Goal: Task Accomplishment & Management: Manage account settings

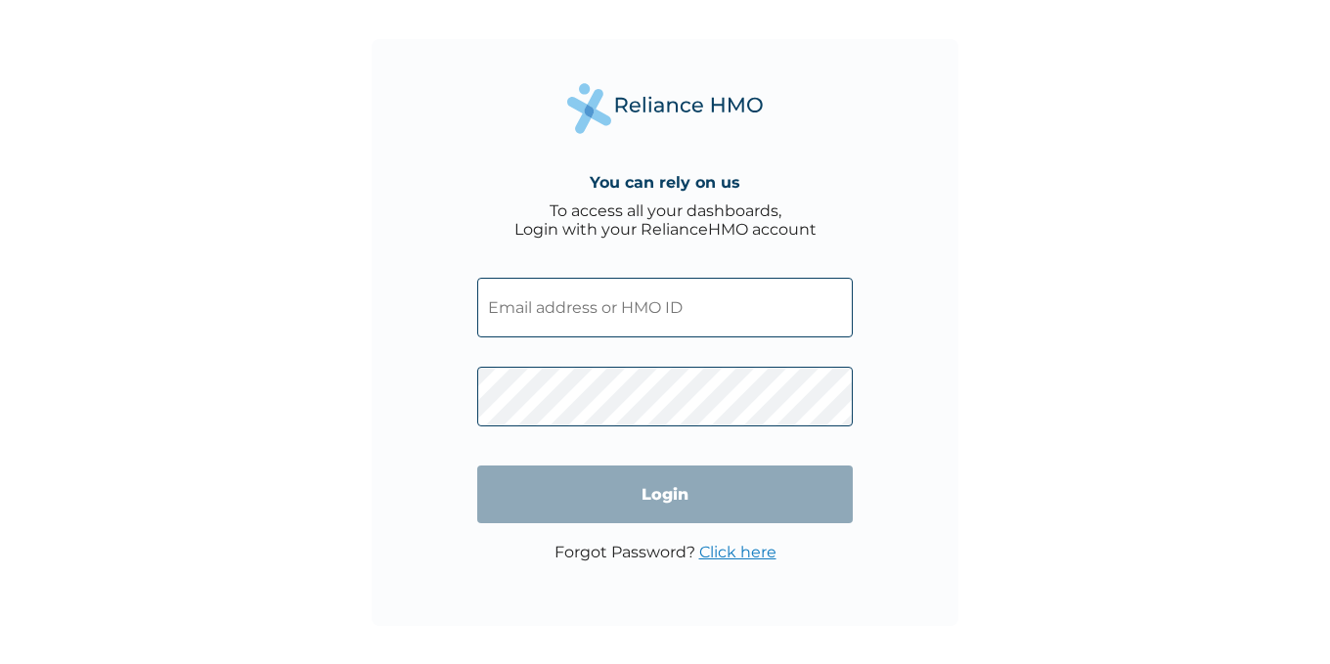
click at [581, 313] on input "text" at bounding box center [665, 308] width 376 height 60
type input "[EMAIL_ADDRESS][DOMAIN_NAME]"
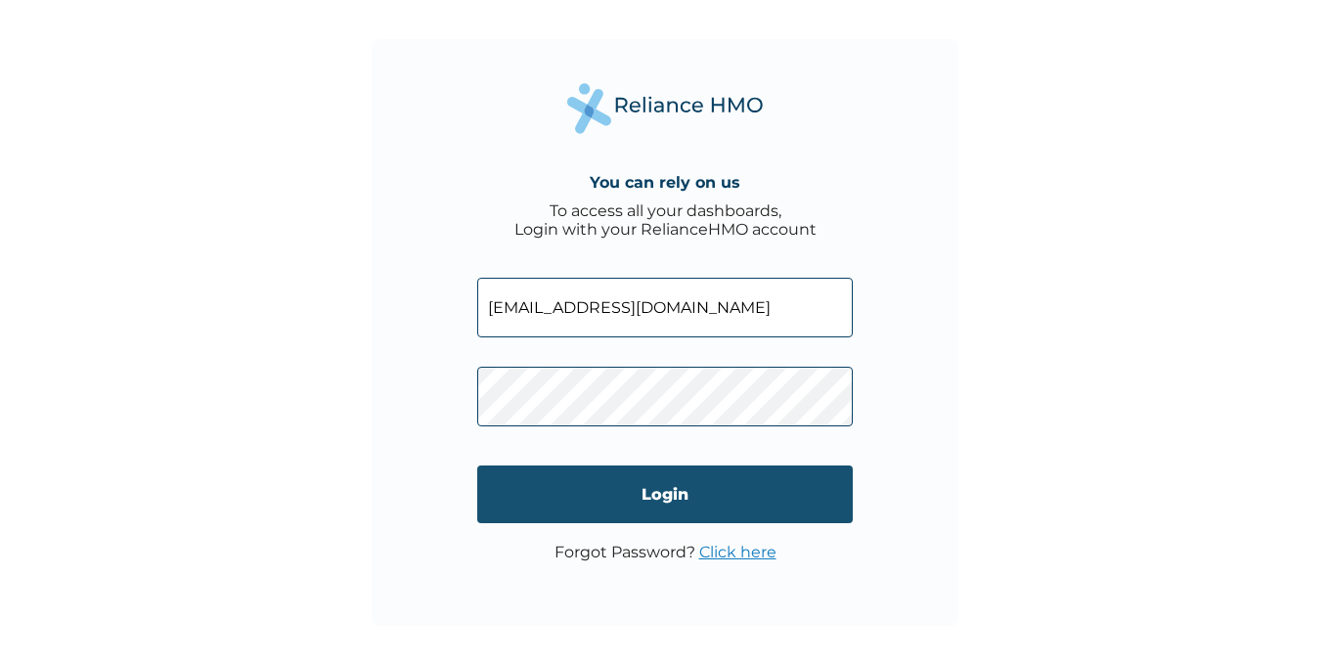
click at [606, 497] on input "Login" at bounding box center [665, 495] width 376 height 58
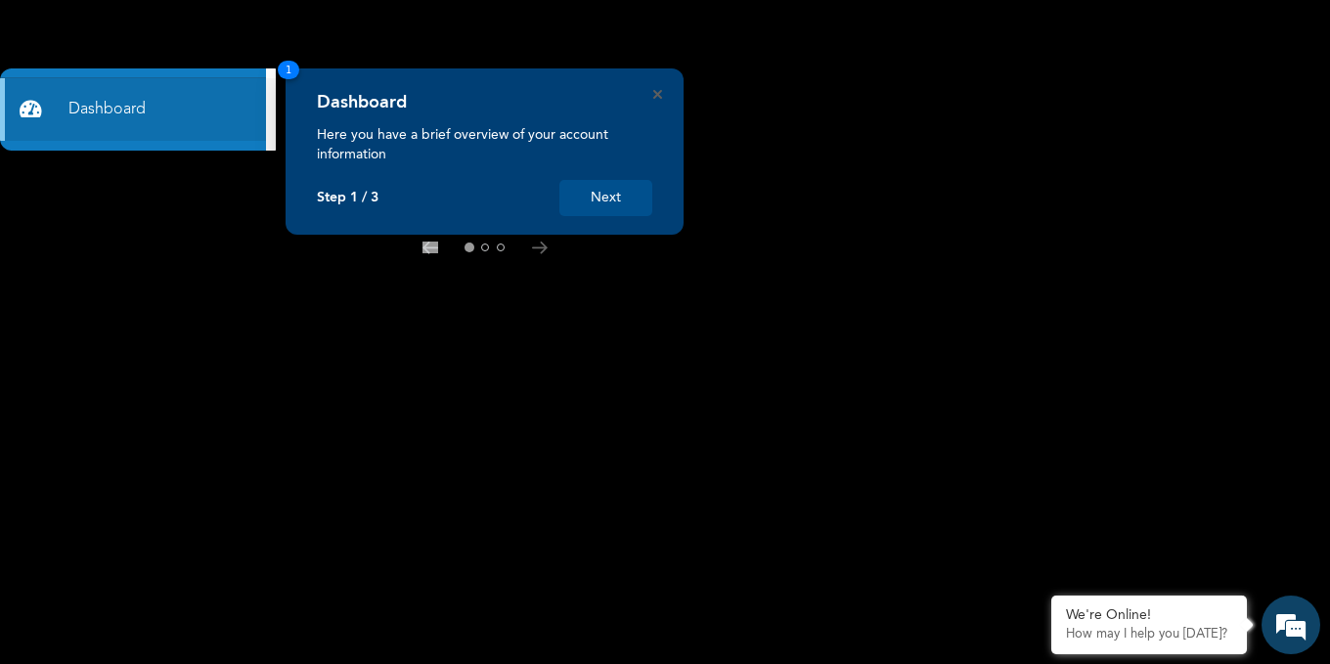
click at [588, 166] on div "Dashboard Here you have a brief overview of your account information Step 1 / 3…" at bounding box center [484, 154] width 335 height 124
click at [605, 192] on button "Next" at bounding box center [605, 198] width 93 height 36
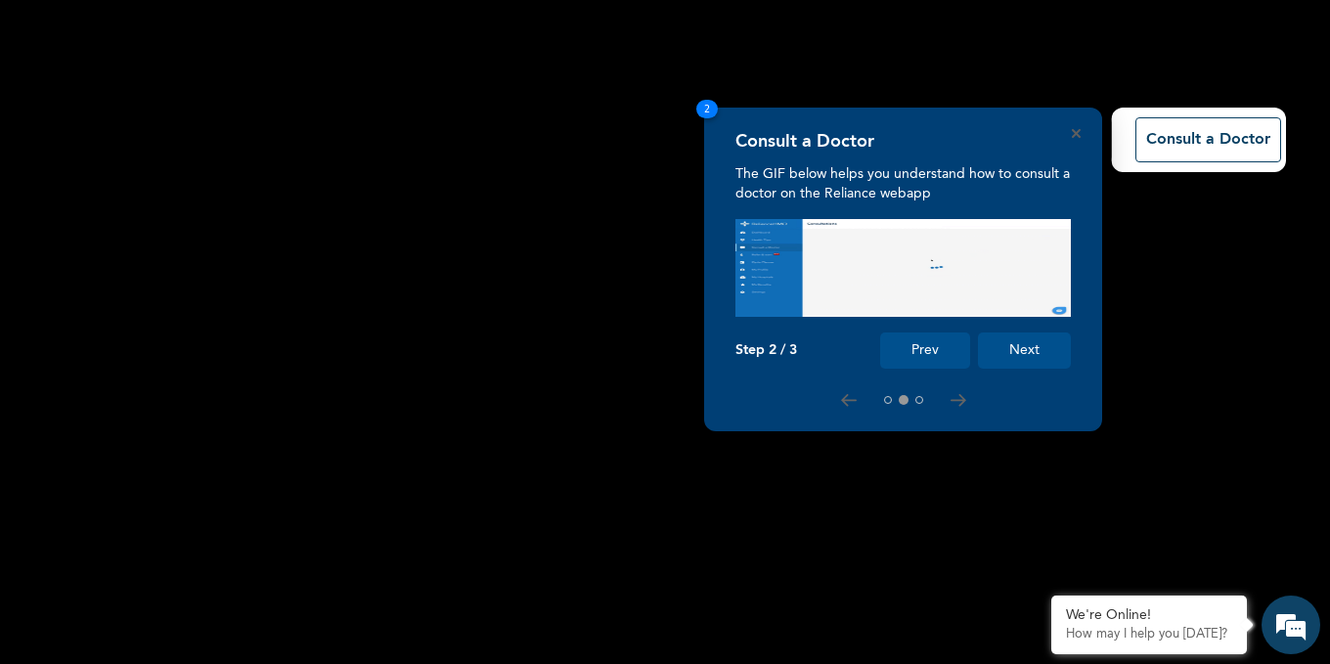
click at [1024, 349] on button "Next" at bounding box center [1024, 351] width 93 height 36
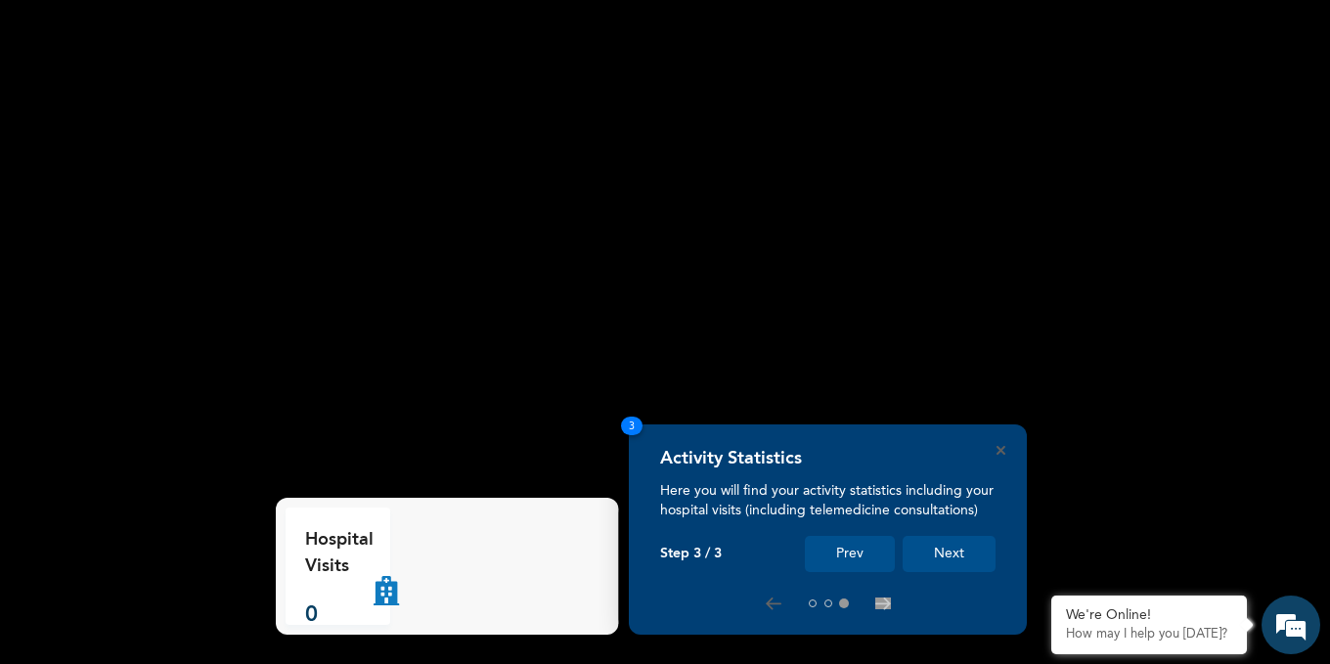
click at [956, 550] on button "Next" at bounding box center [949, 554] width 93 height 36
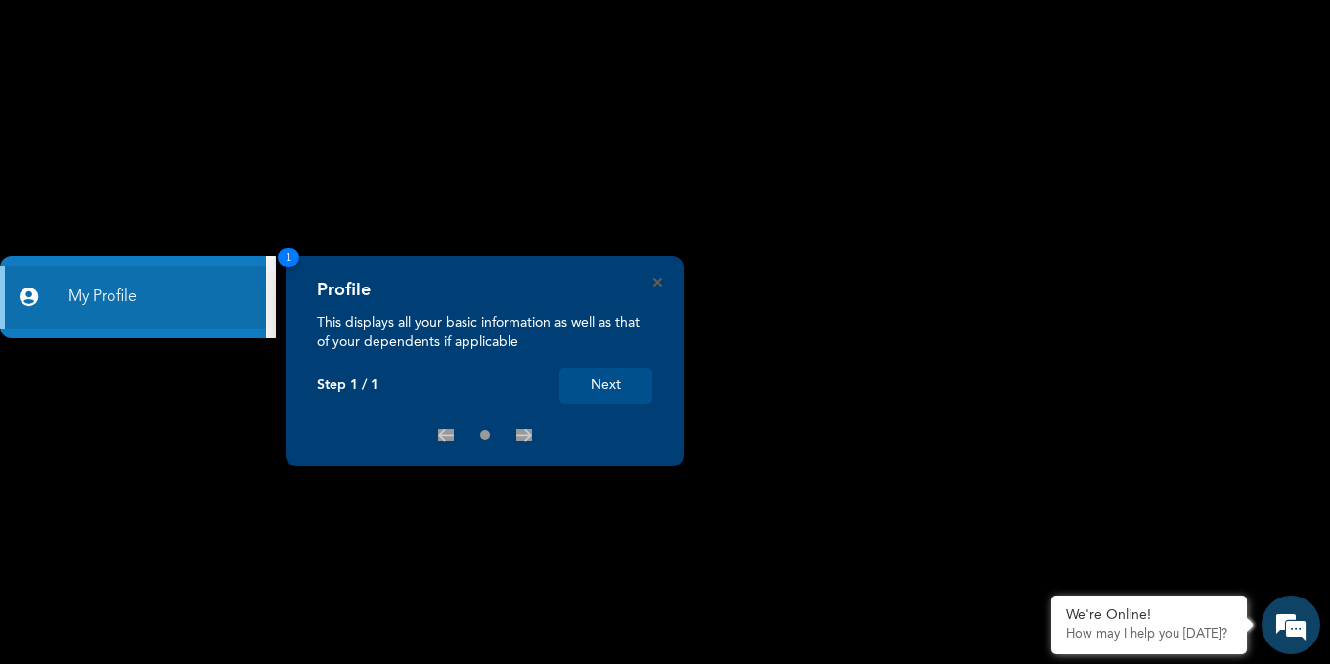
click at [602, 383] on button "Next" at bounding box center [605, 386] width 93 height 36
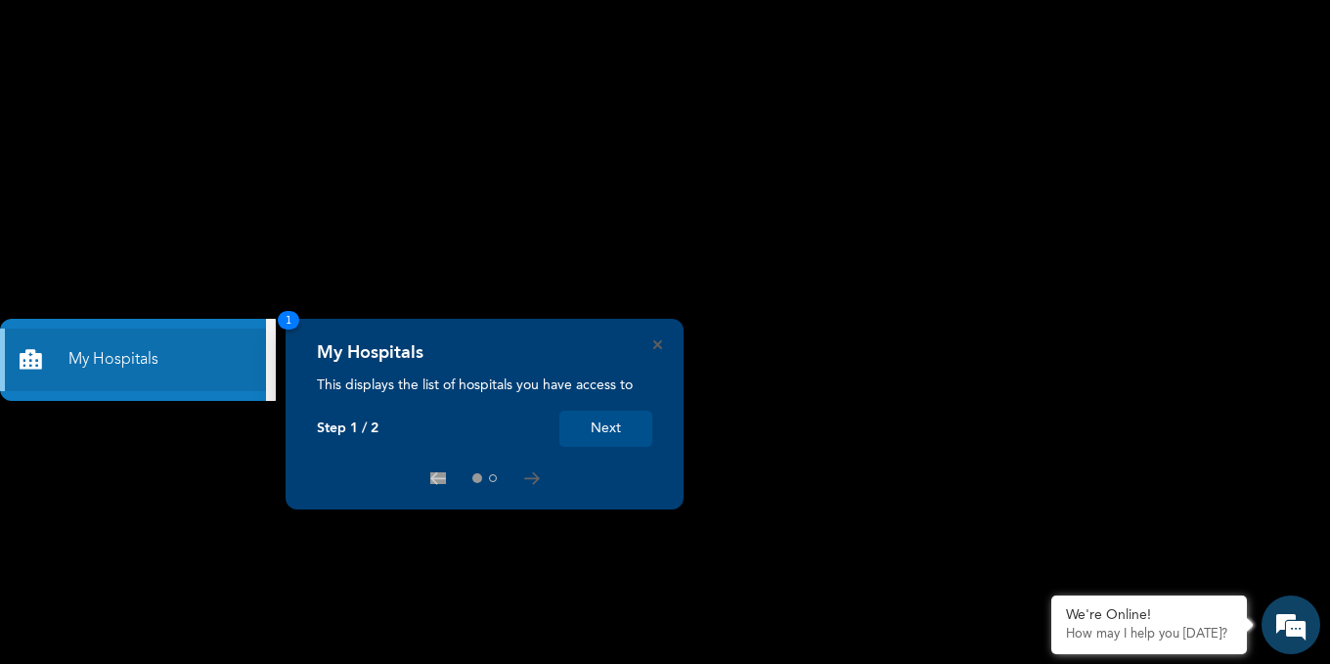
click at [610, 430] on button "Next" at bounding box center [605, 429] width 93 height 36
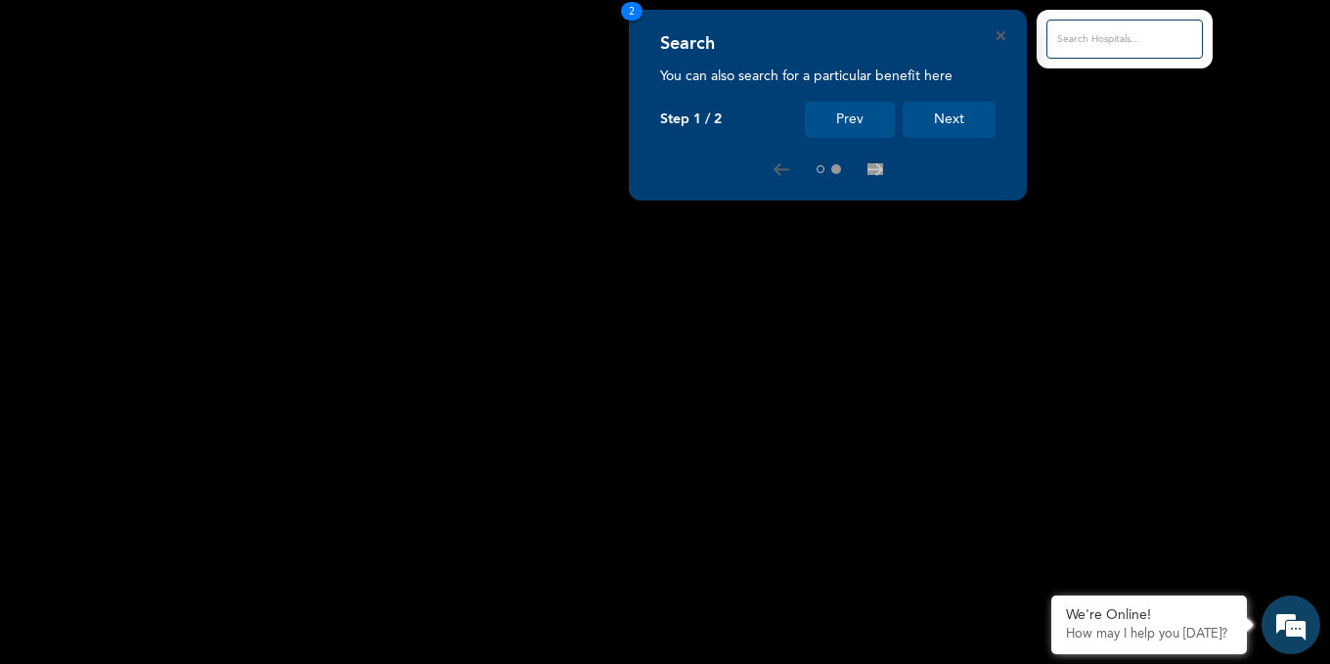
click at [924, 122] on button "Next" at bounding box center [949, 120] width 93 height 36
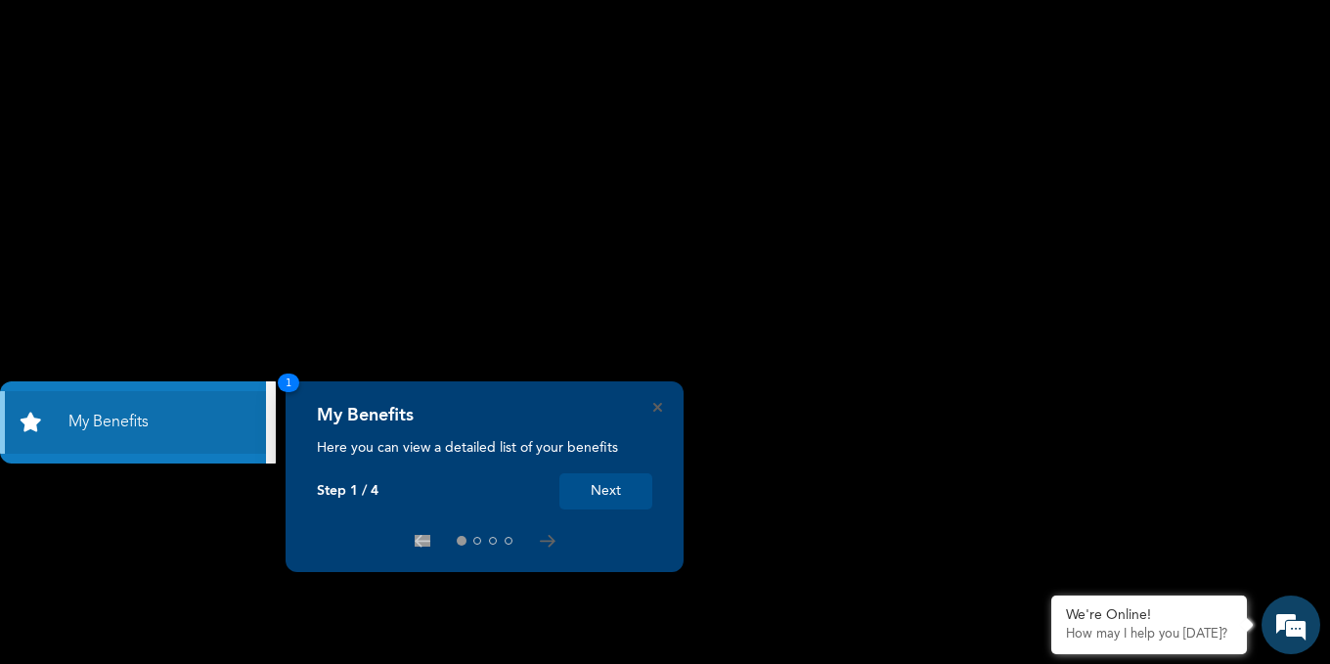
click at [639, 485] on button "Next" at bounding box center [605, 491] width 93 height 36
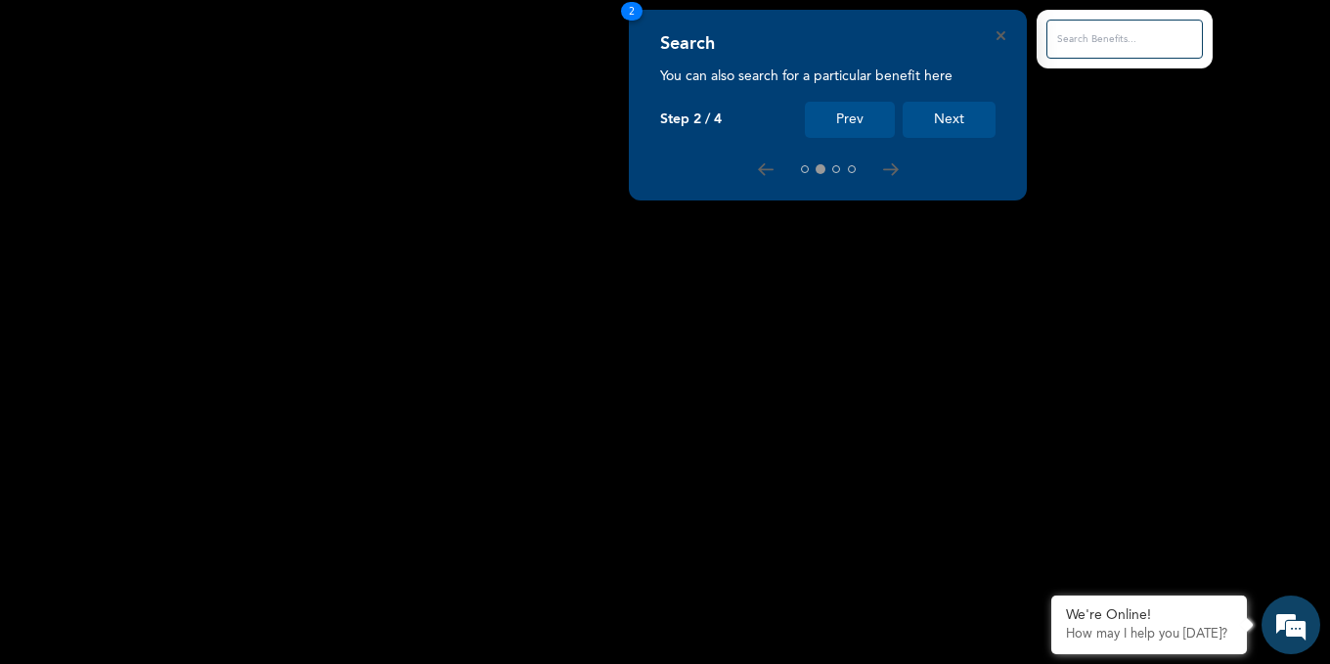
click at [968, 109] on button "Next" at bounding box center [949, 120] width 93 height 36
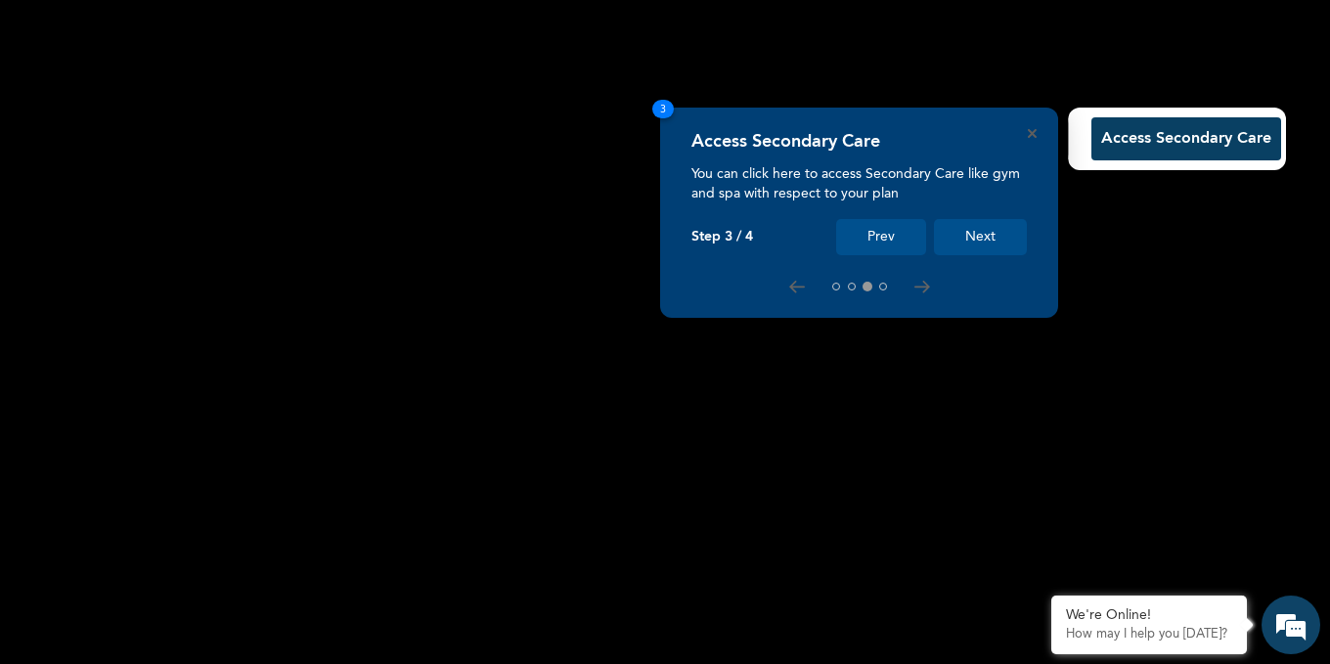
click at [993, 235] on button "Next" at bounding box center [980, 237] width 93 height 36
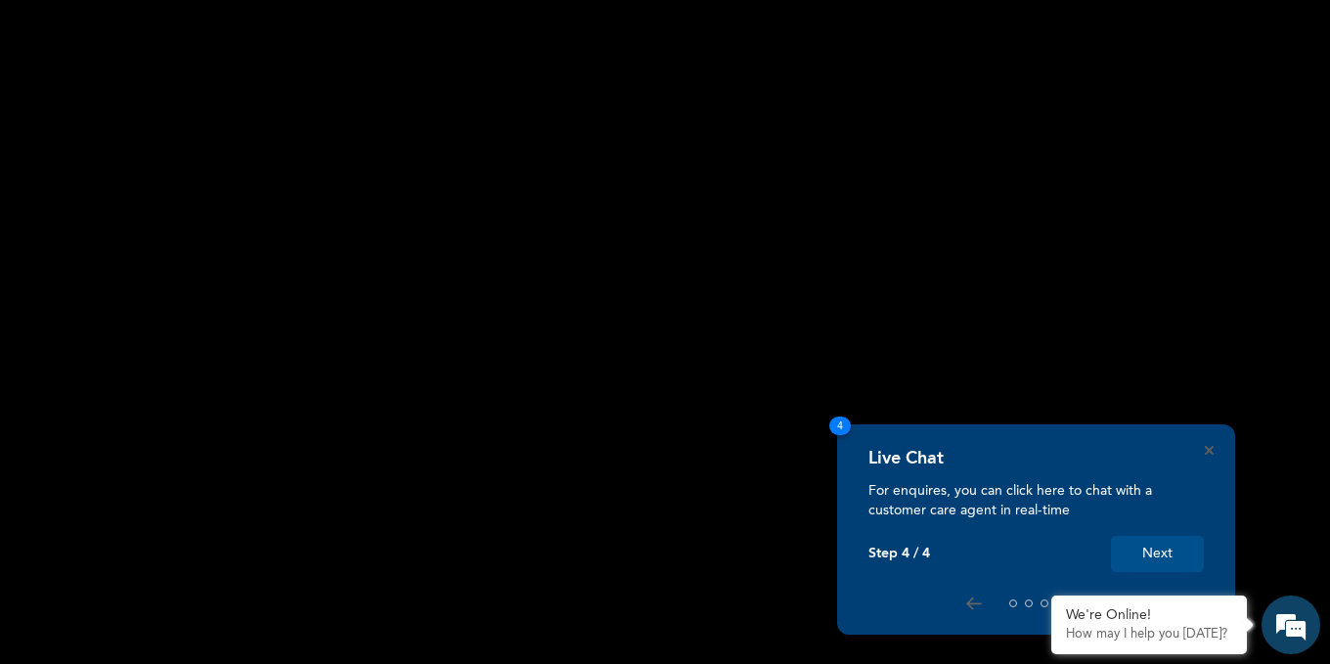
click at [1162, 546] on button "Next" at bounding box center [1157, 554] width 93 height 36
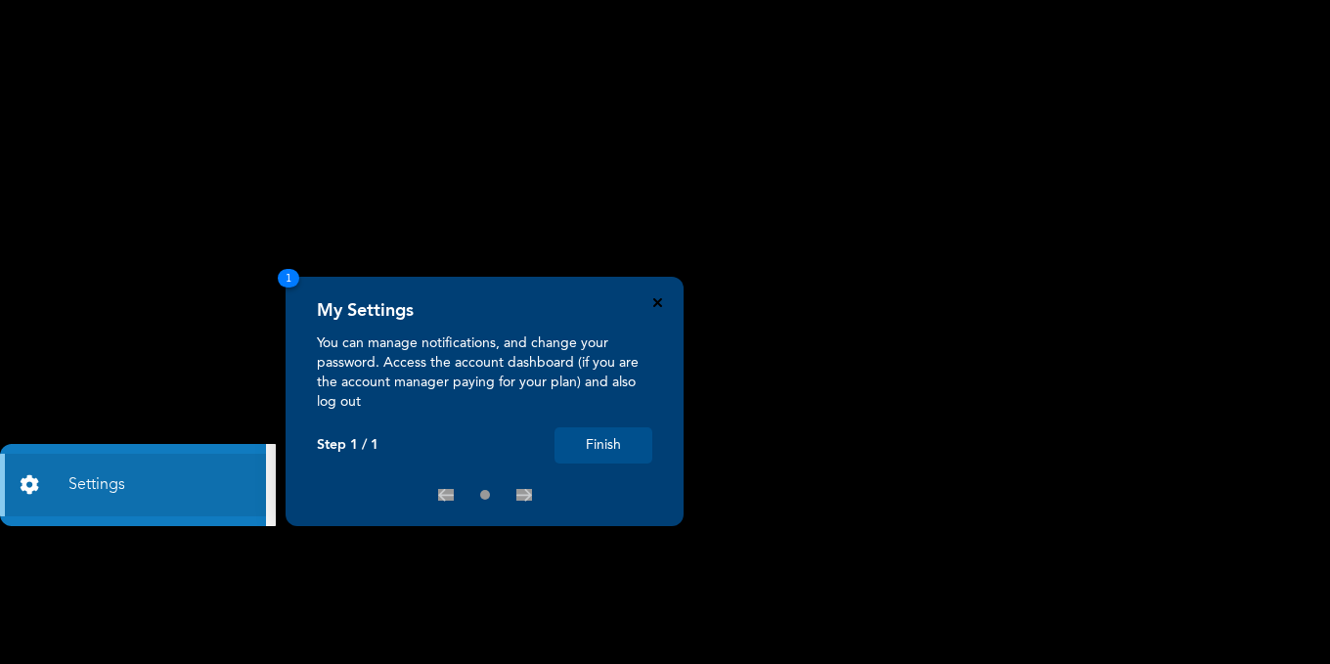
click at [657, 304] on icon "Close" at bounding box center [657, 302] width 9 height 9
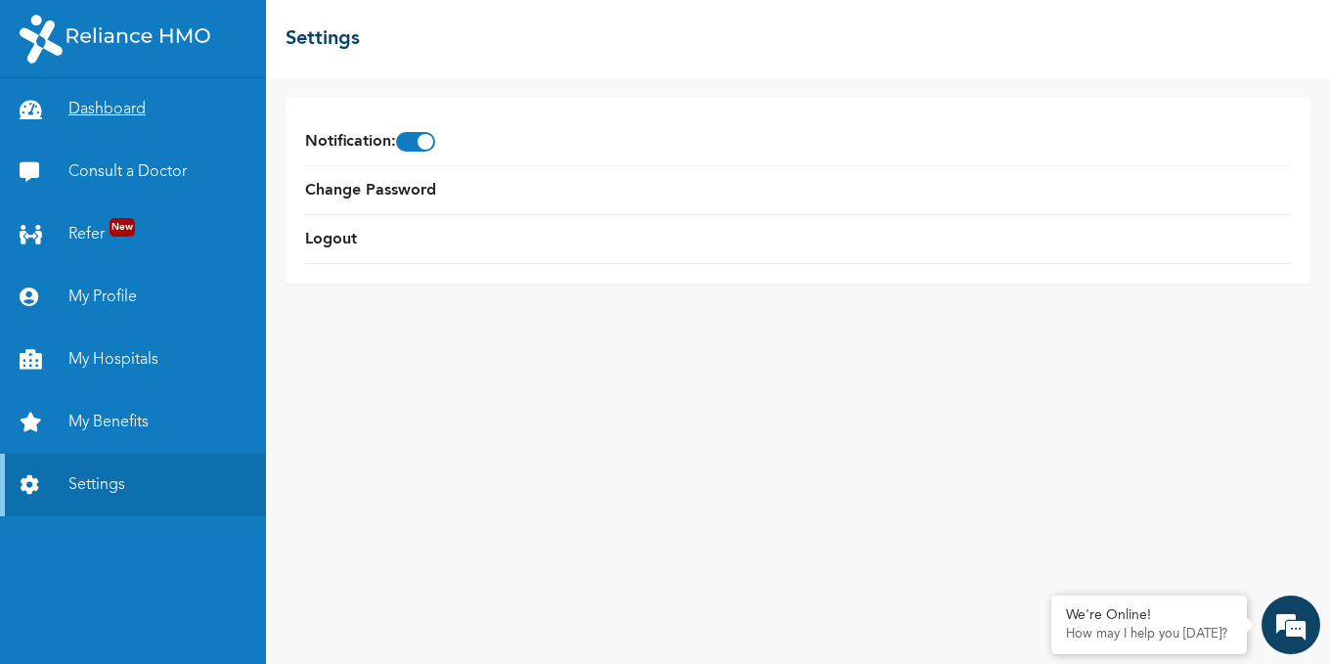
click at [117, 104] on link "Dashboard" at bounding box center [133, 109] width 266 height 63
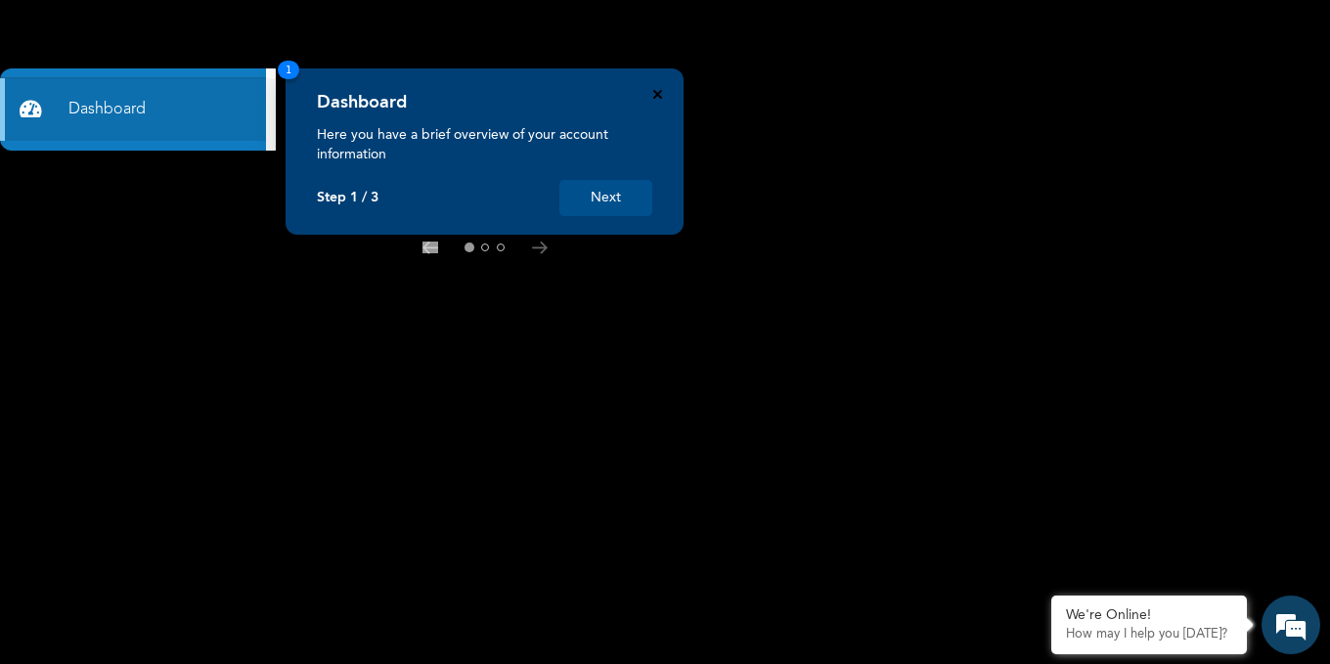
click at [657, 94] on icon "Close" at bounding box center [657, 94] width 9 height 9
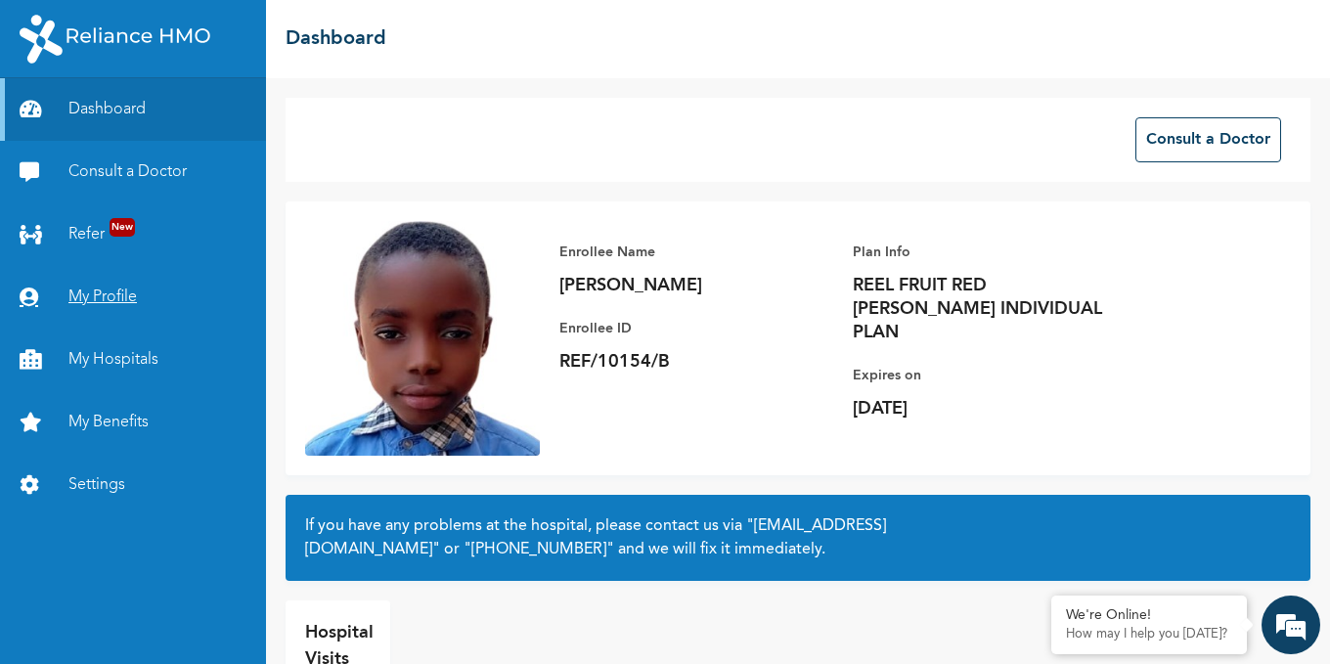
click at [99, 301] on link "My Profile" at bounding box center [133, 297] width 266 height 63
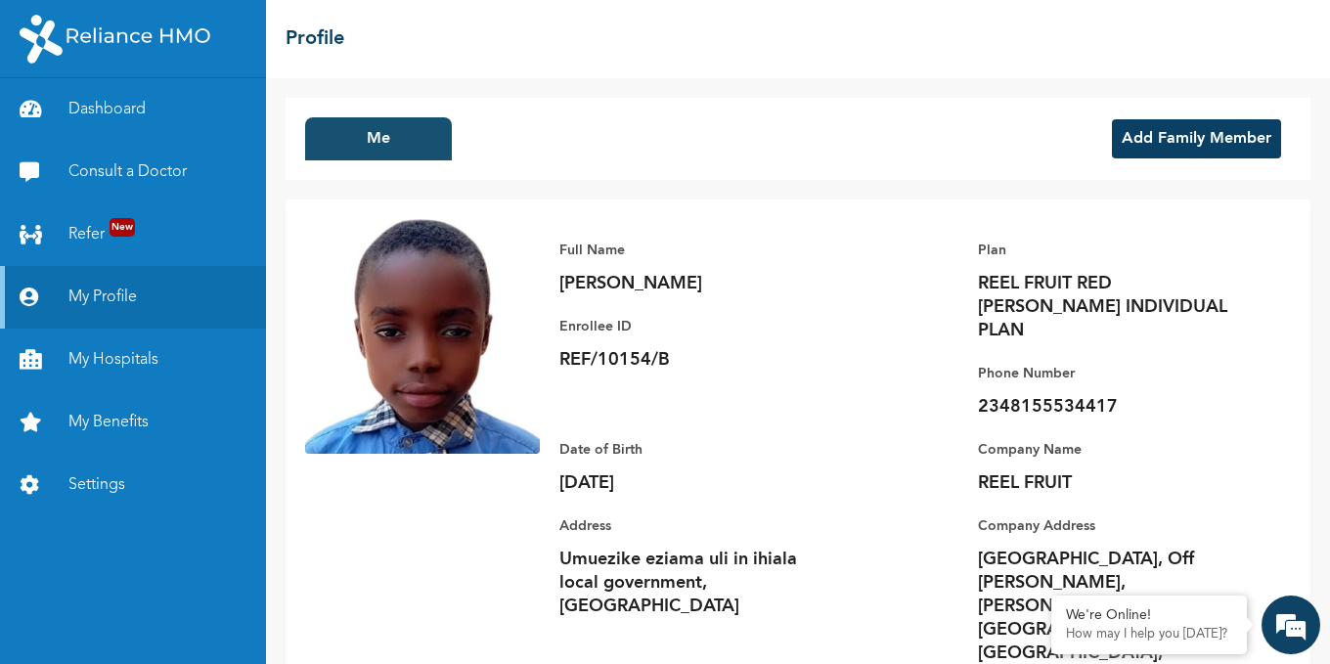
click at [384, 145] on button "Me" at bounding box center [378, 138] width 147 height 43
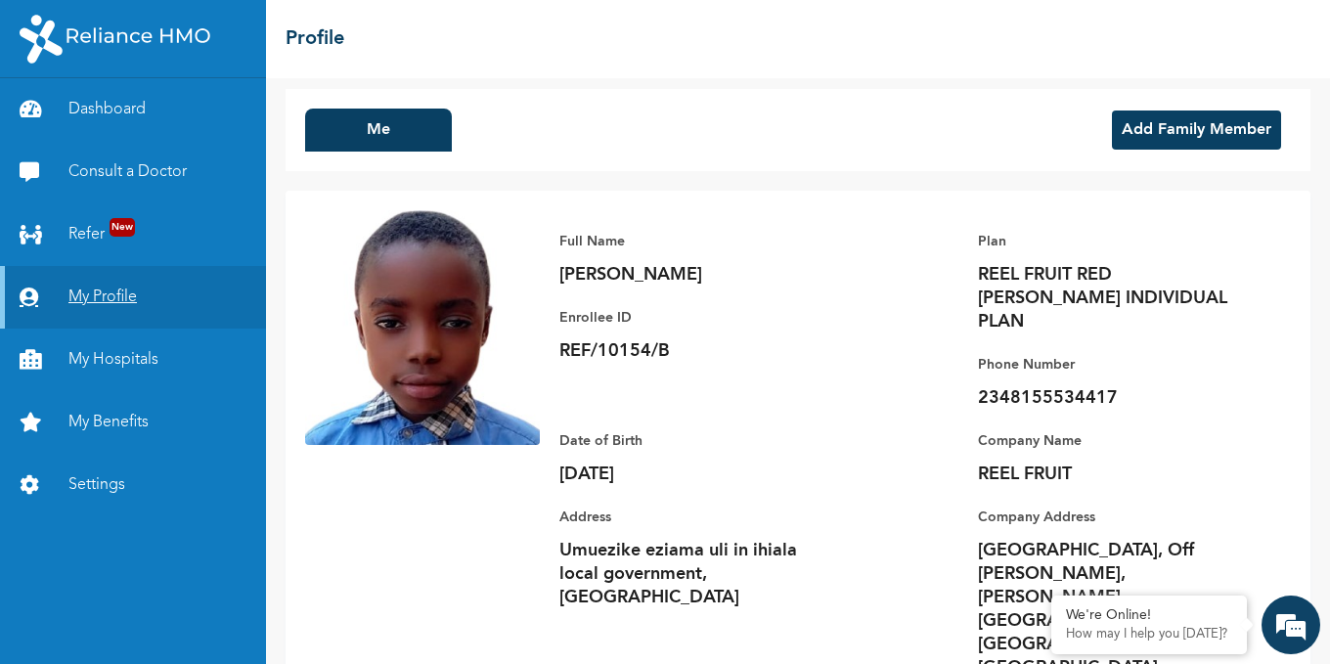
click at [88, 297] on link "My Profile" at bounding box center [133, 297] width 266 height 63
drag, startPoint x: 88, startPoint y: 297, endPoint x: 359, endPoint y: 251, distance: 274.8
click at [359, 251] on img at bounding box center [422, 327] width 235 height 235
click at [93, 357] on link "My Hospitals" at bounding box center [133, 360] width 266 height 63
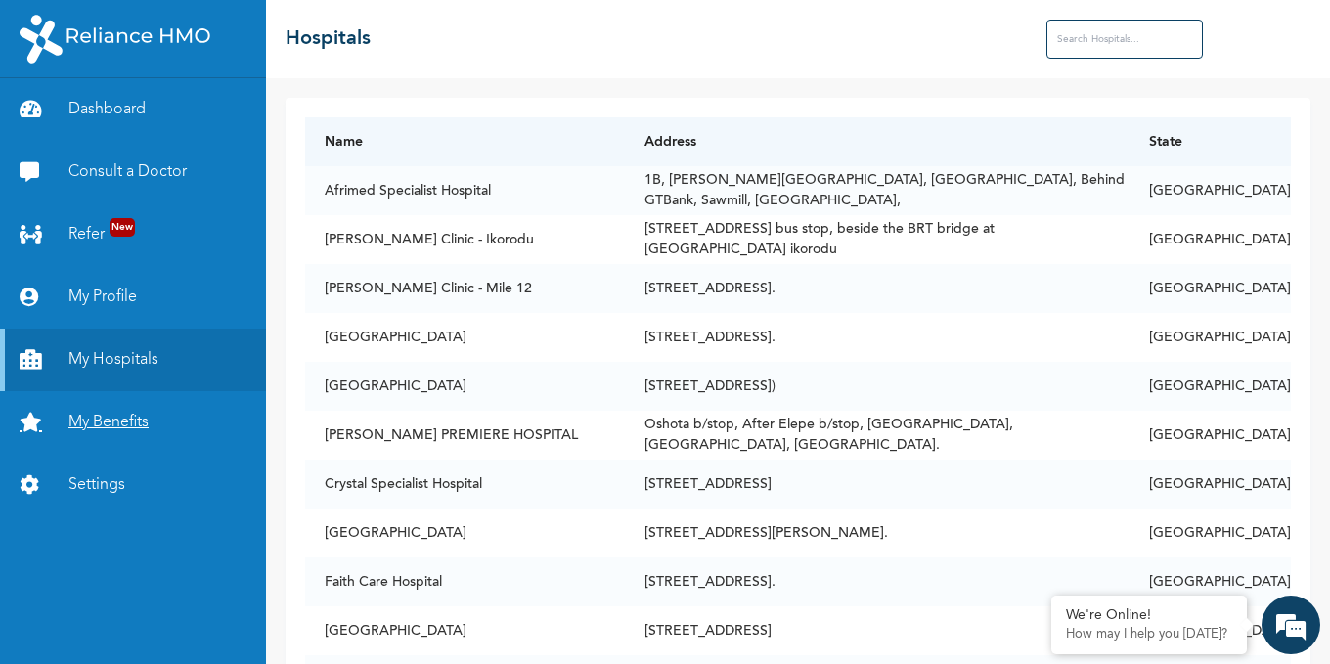
click at [90, 421] on link "My Benefits" at bounding box center [133, 422] width 266 height 63
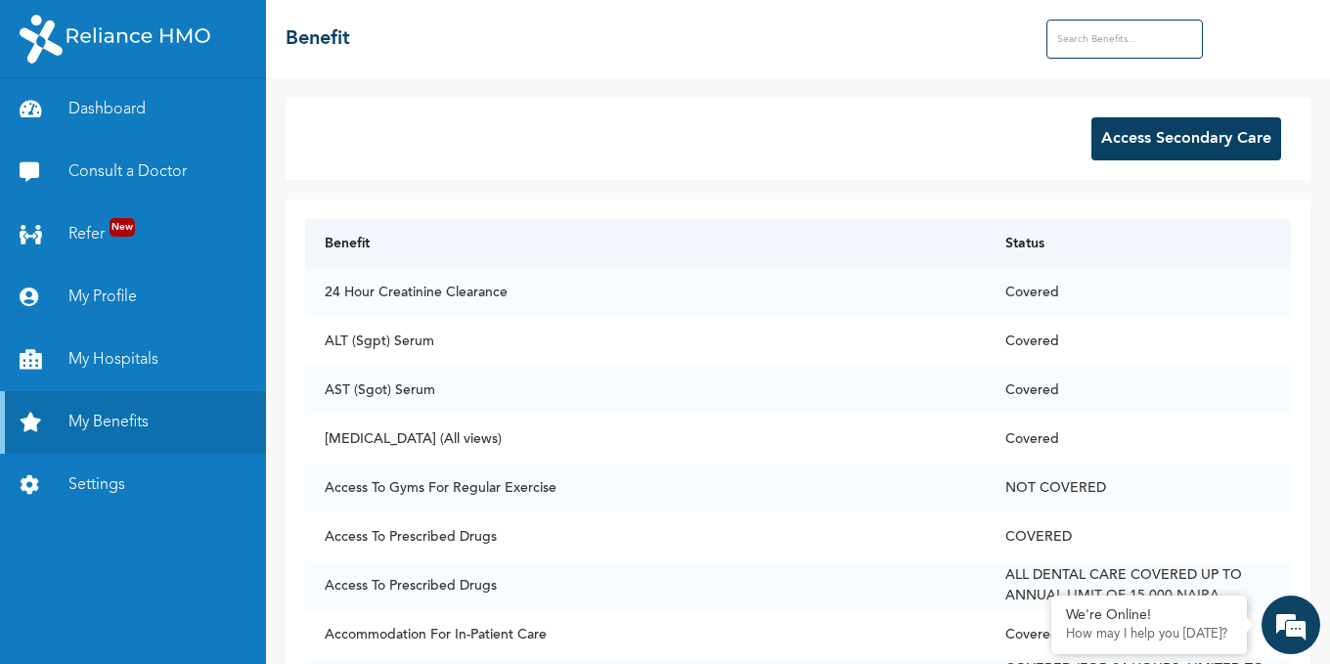
click at [1153, 146] on button "Access Secondary Care" at bounding box center [1186, 138] width 190 height 43
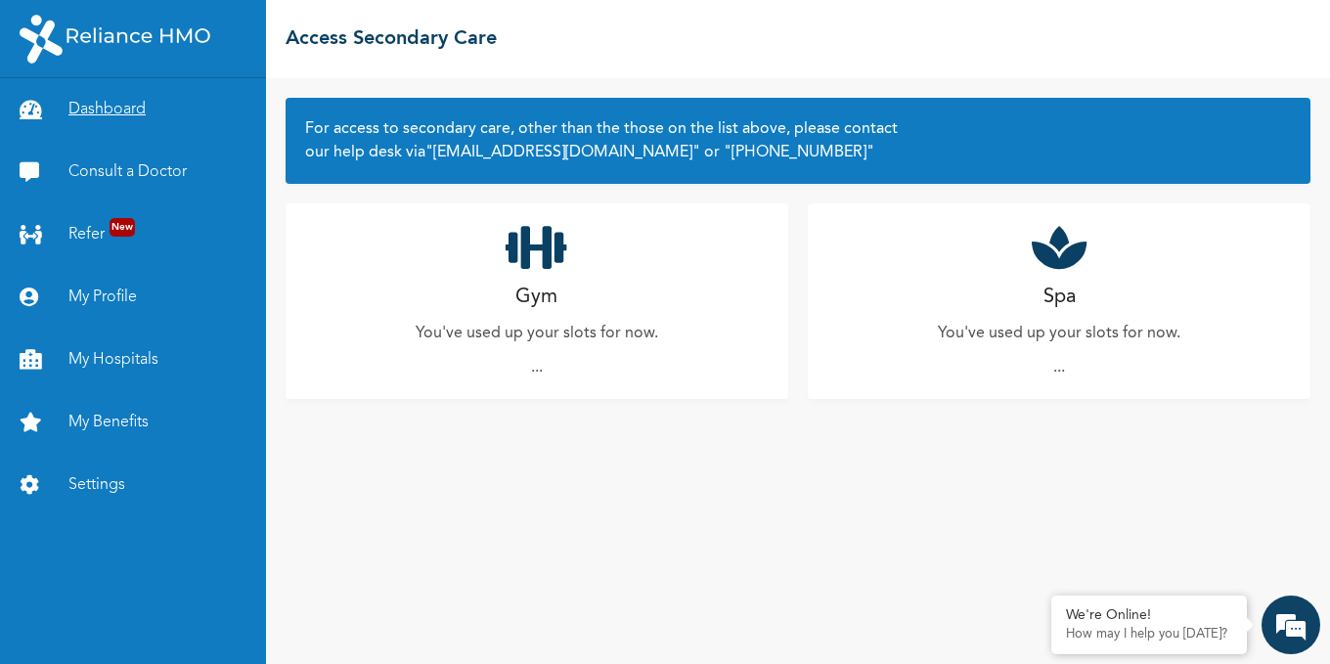
click at [92, 113] on link "Dashboard" at bounding box center [133, 109] width 266 height 63
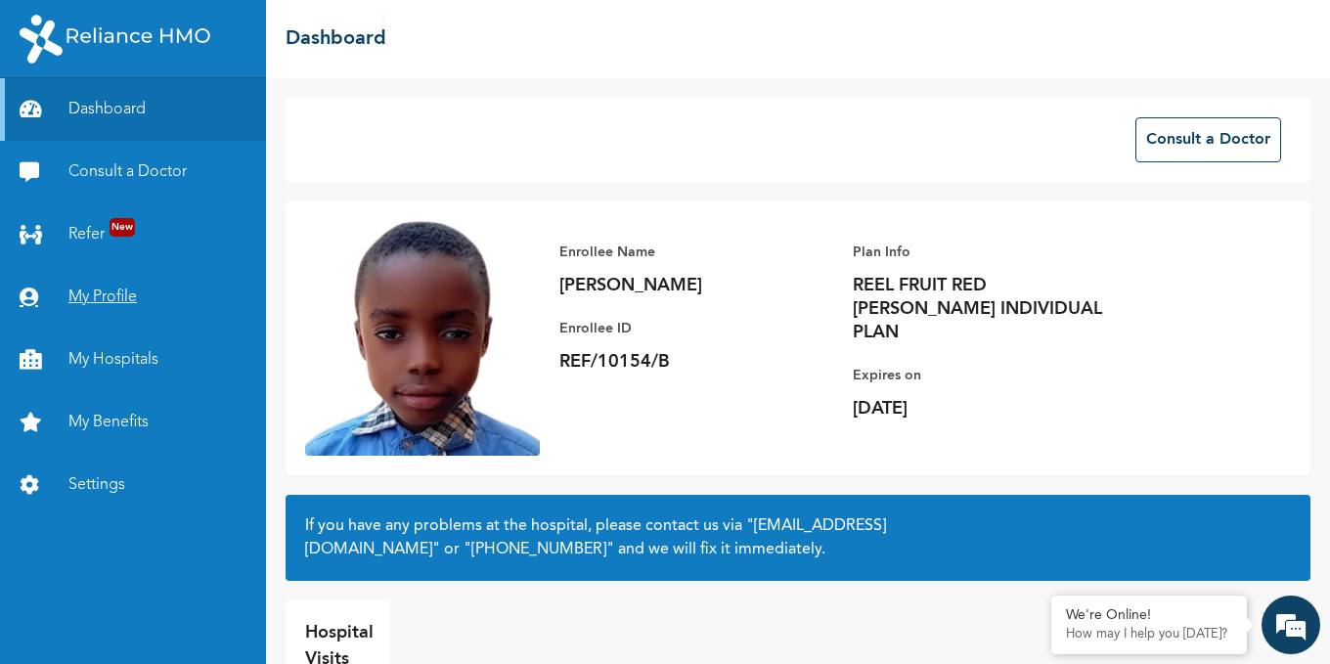
click at [86, 289] on link "My Profile" at bounding box center [133, 297] width 266 height 63
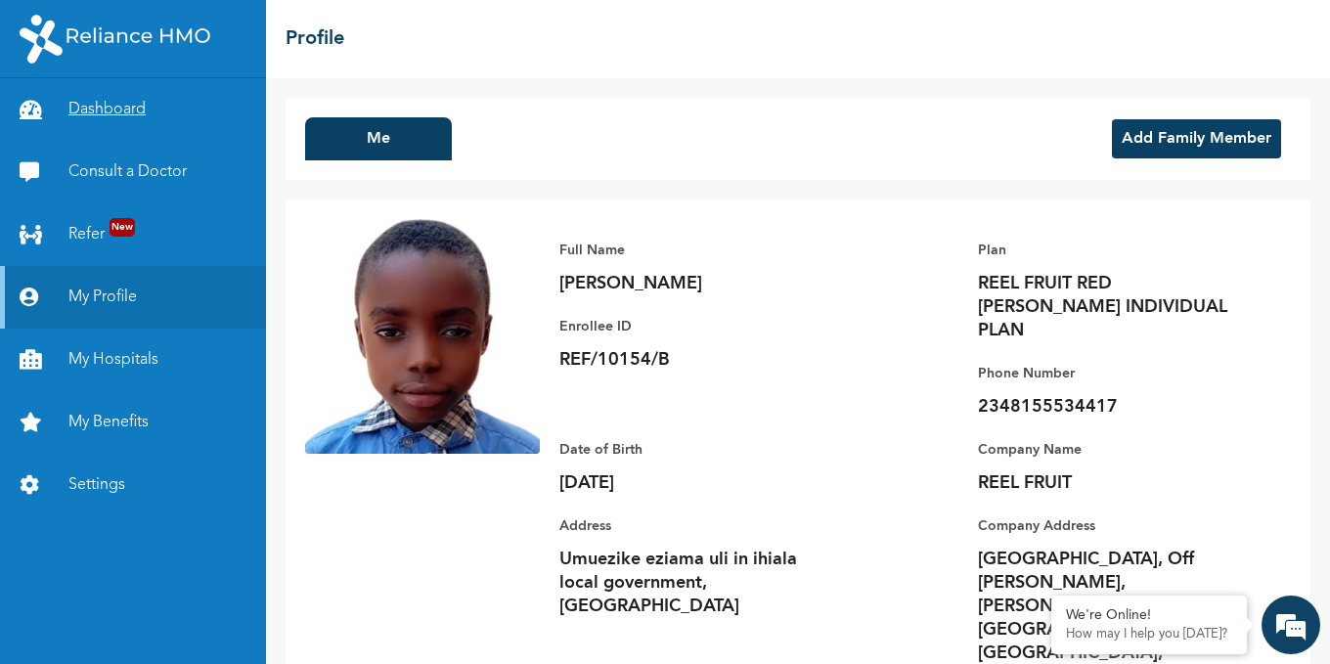
click at [89, 101] on link "Dashboard" at bounding box center [133, 109] width 266 height 63
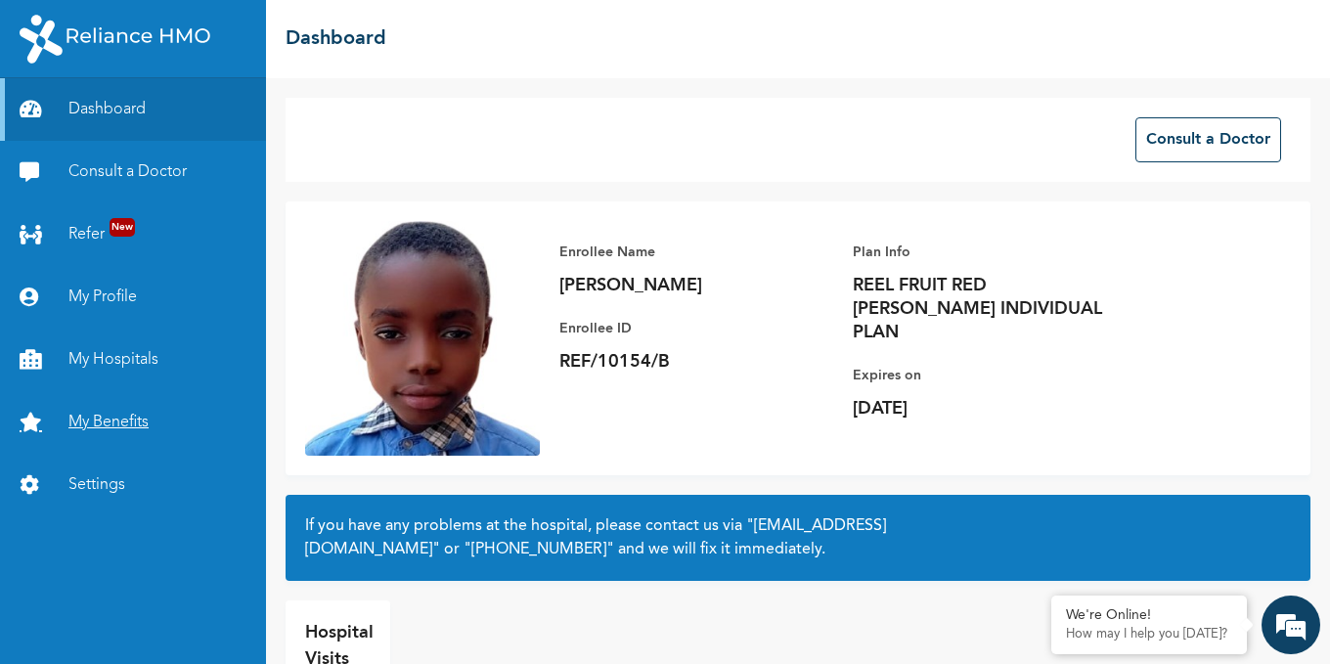
click at [117, 413] on link "My Benefits" at bounding box center [133, 422] width 266 height 63
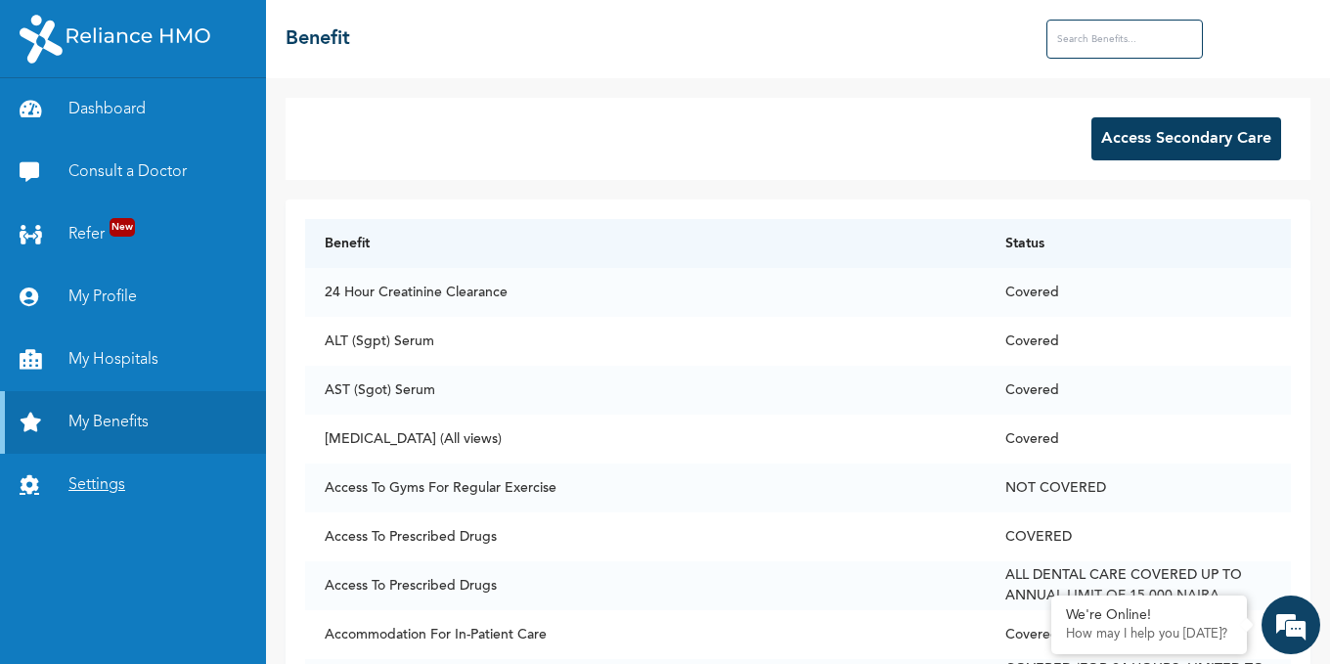
click at [108, 492] on link "Settings" at bounding box center [133, 485] width 266 height 63
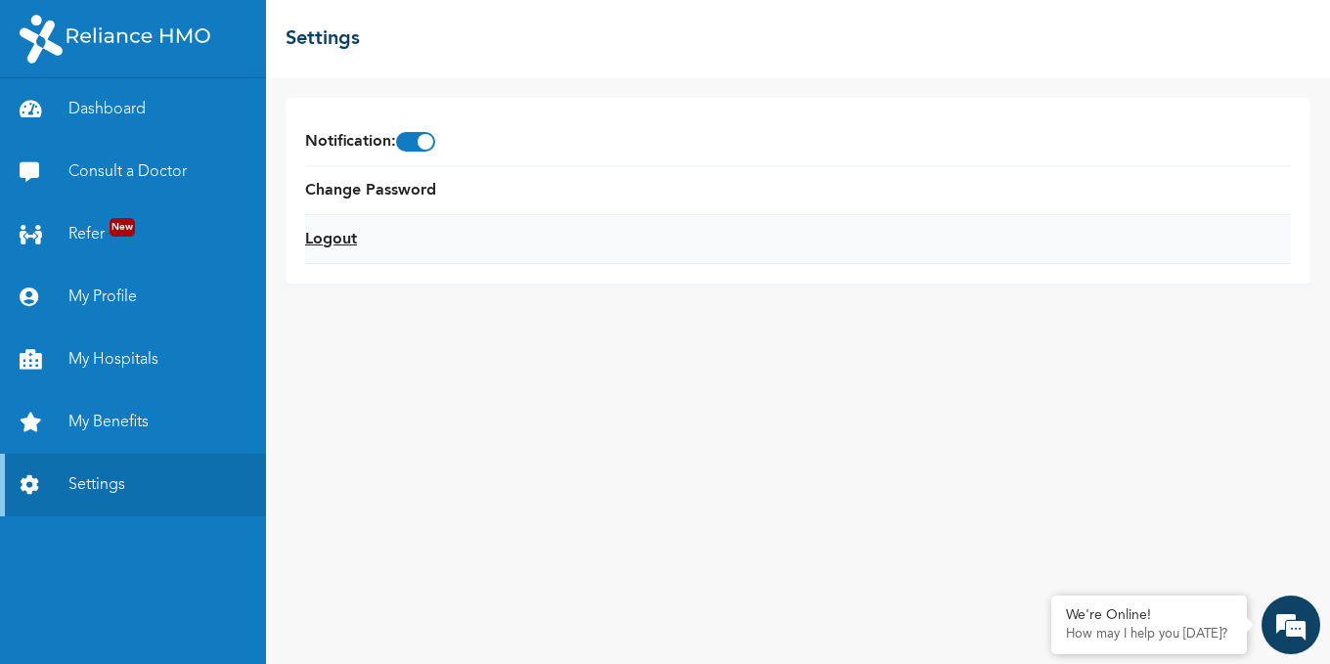
click at [322, 239] on link "Logout" at bounding box center [331, 239] width 52 height 23
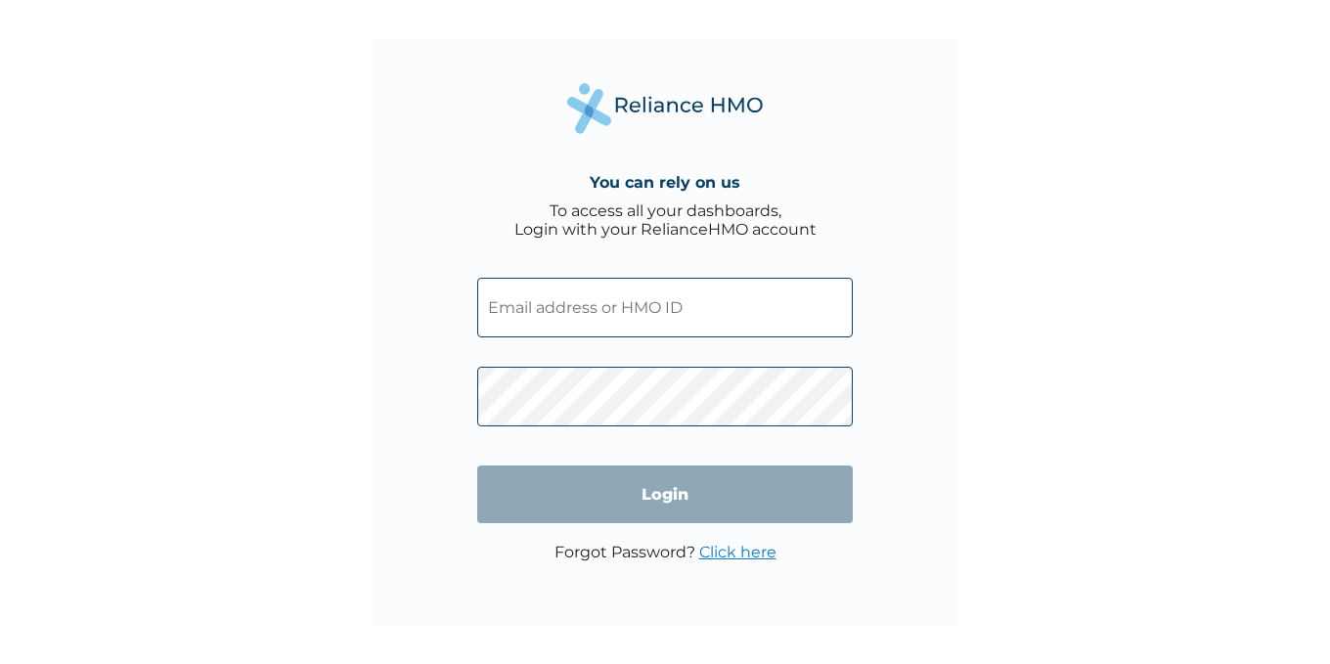
click at [603, 293] on input "text" at bounding box center [665, 308] width 376 height 60
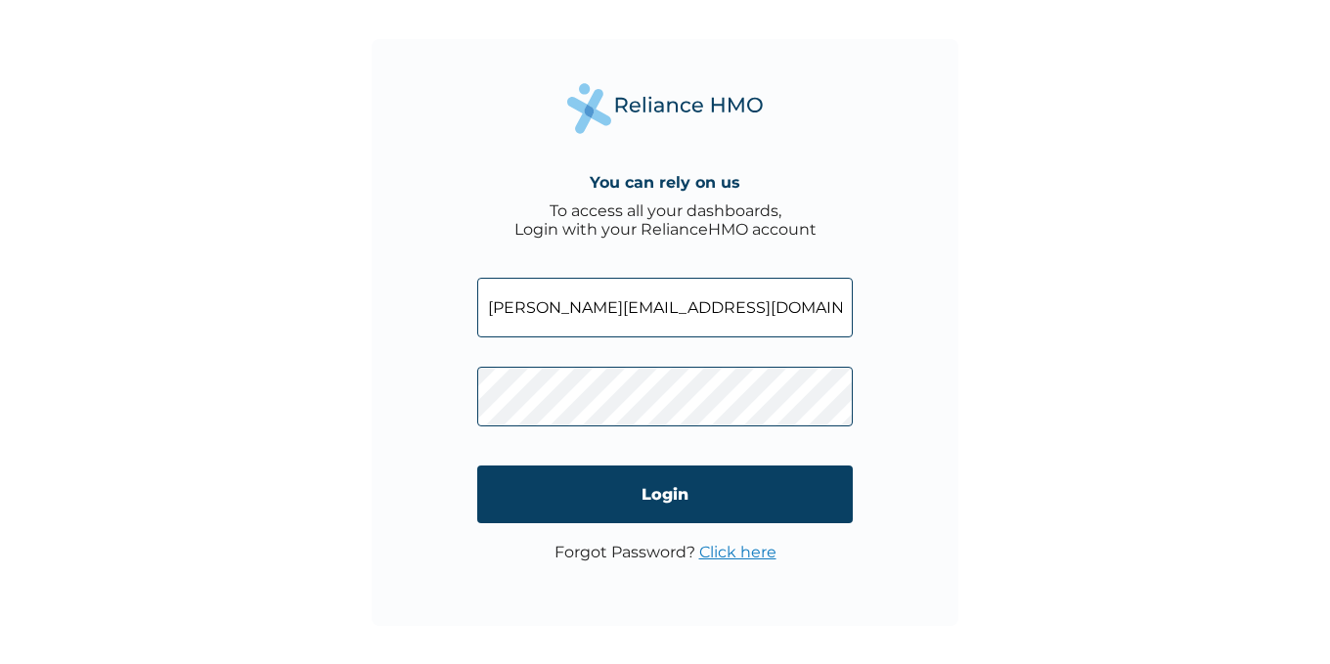
type input "[PERSON_NAME][EMAIL_ADDRESS][DOMAIN_NAME]"
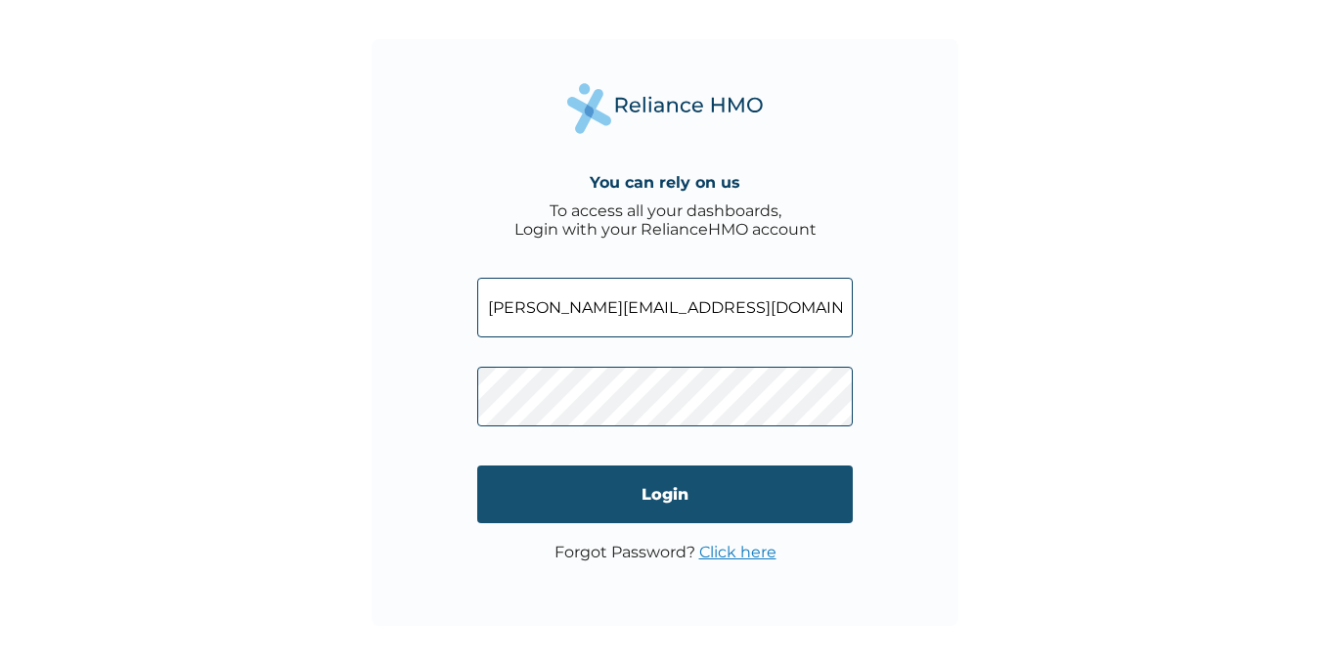
click at [596, 483] on input "Login" at bounding box center [665, 495] width 376 height 58
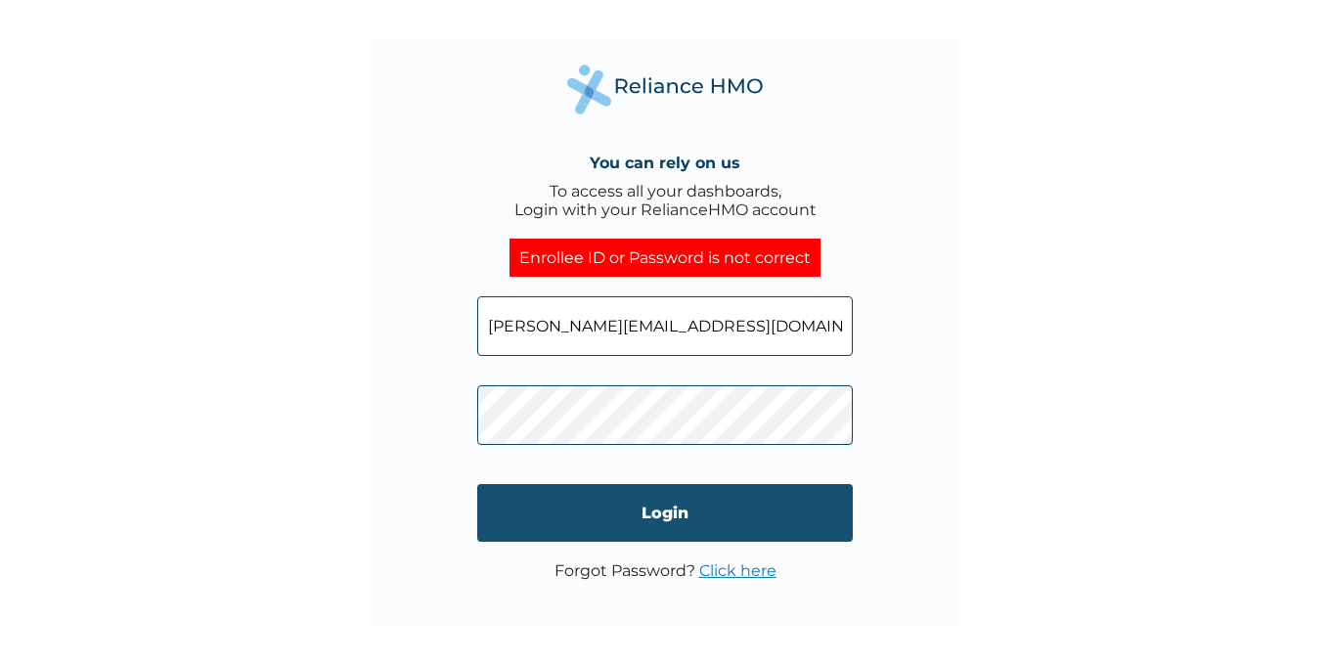
click at [592, 512] on input "Login" at bounding box center [665, 513] width 376 height 58
